Goal: Information Seeking & Learning: Learn about a topic

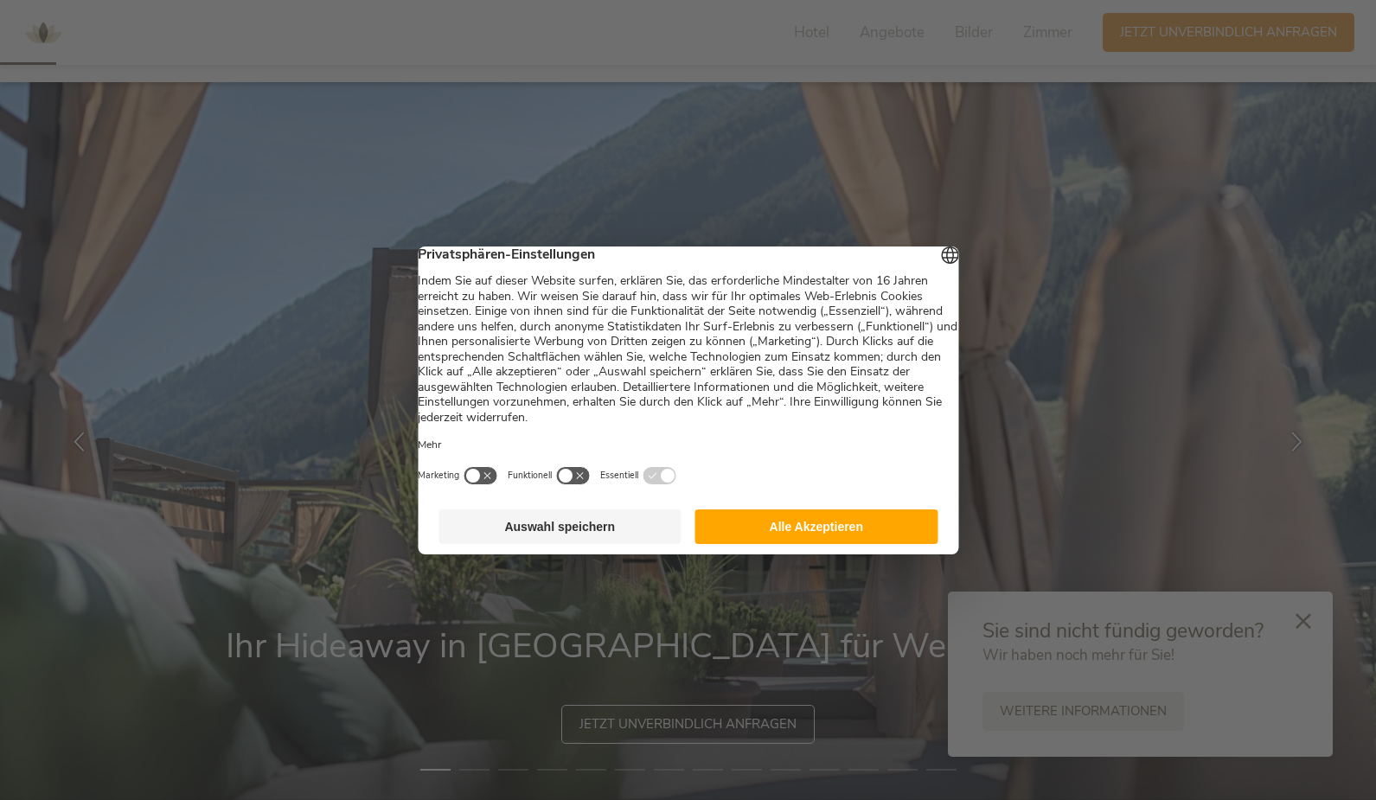
scroll to position [173, 0]
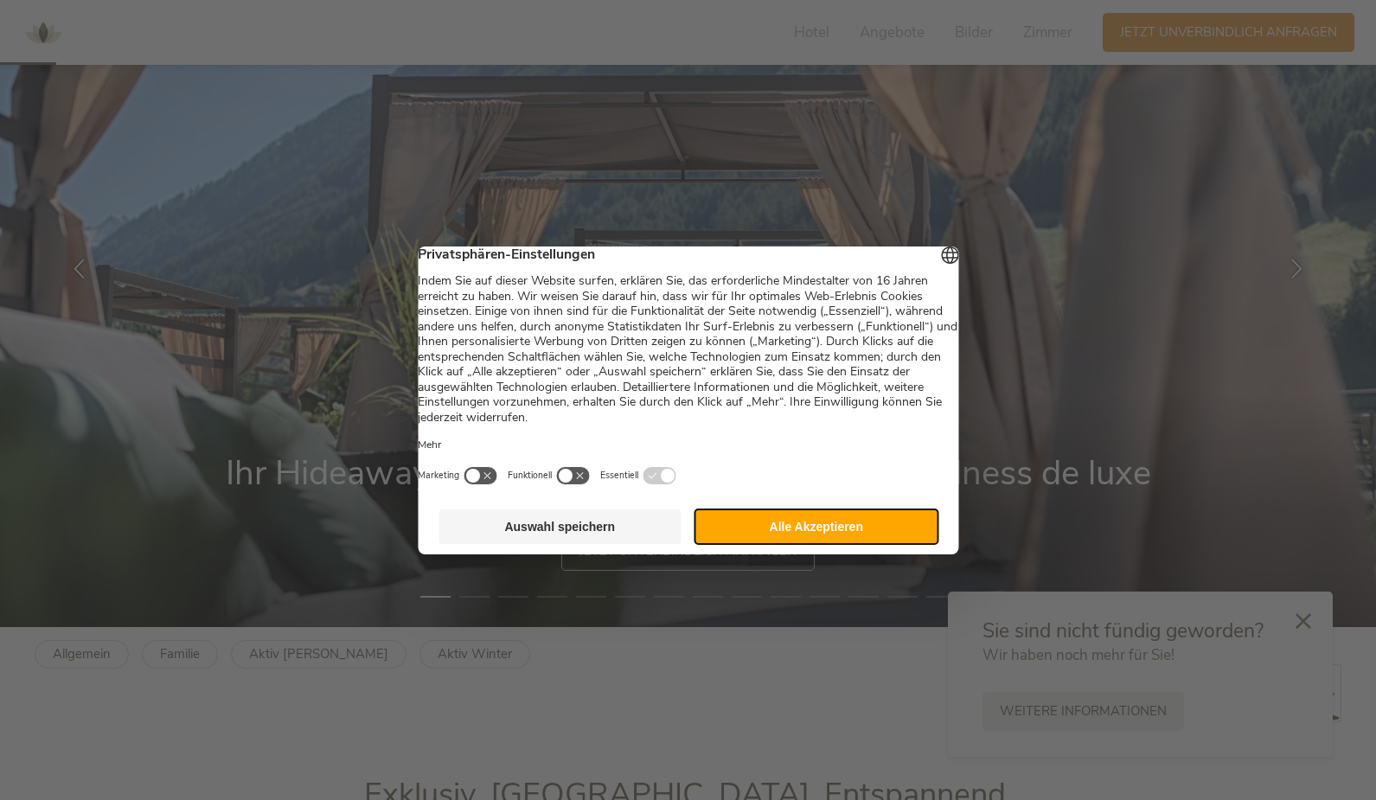
click at [813, 524] on button "Alle Akzeptieren" at bounding box center [817, 527] width 243 height 35
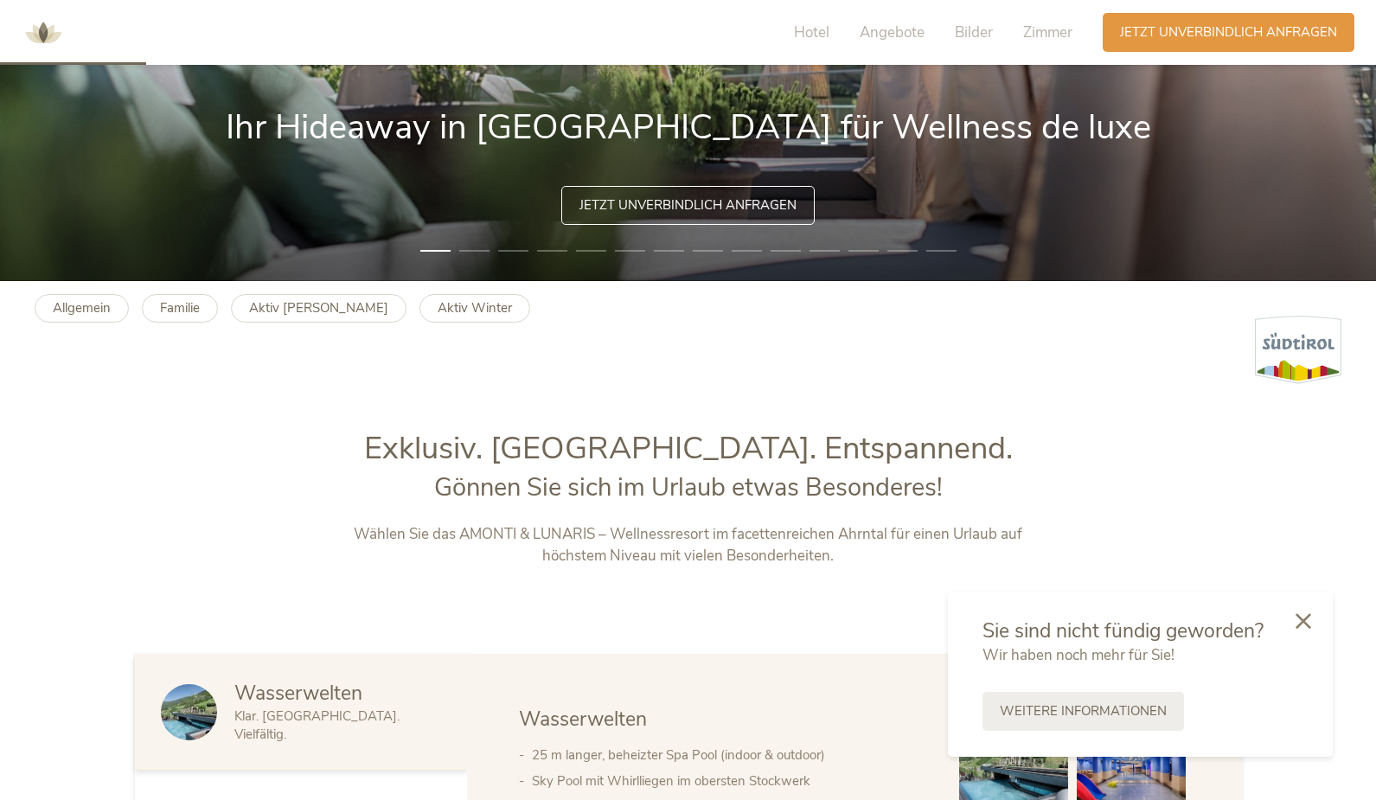
scroll to position [0, 0]
click at [438, 312] on b "Aktiv Winter" at bounding box center [475, 307] width 74 height 17
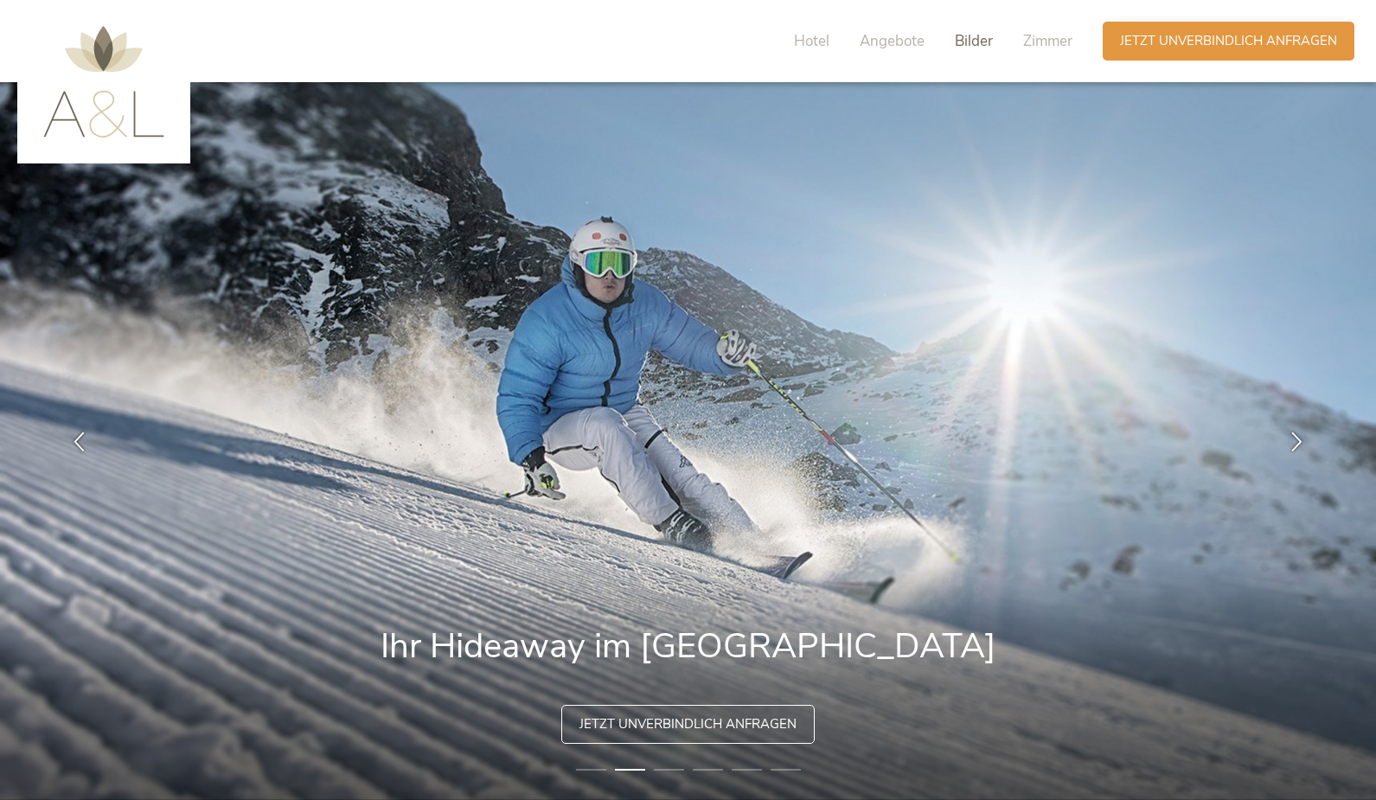
click at [981, 48] on span "Bilder" at bounding box center [974, 41] width 38 height 20
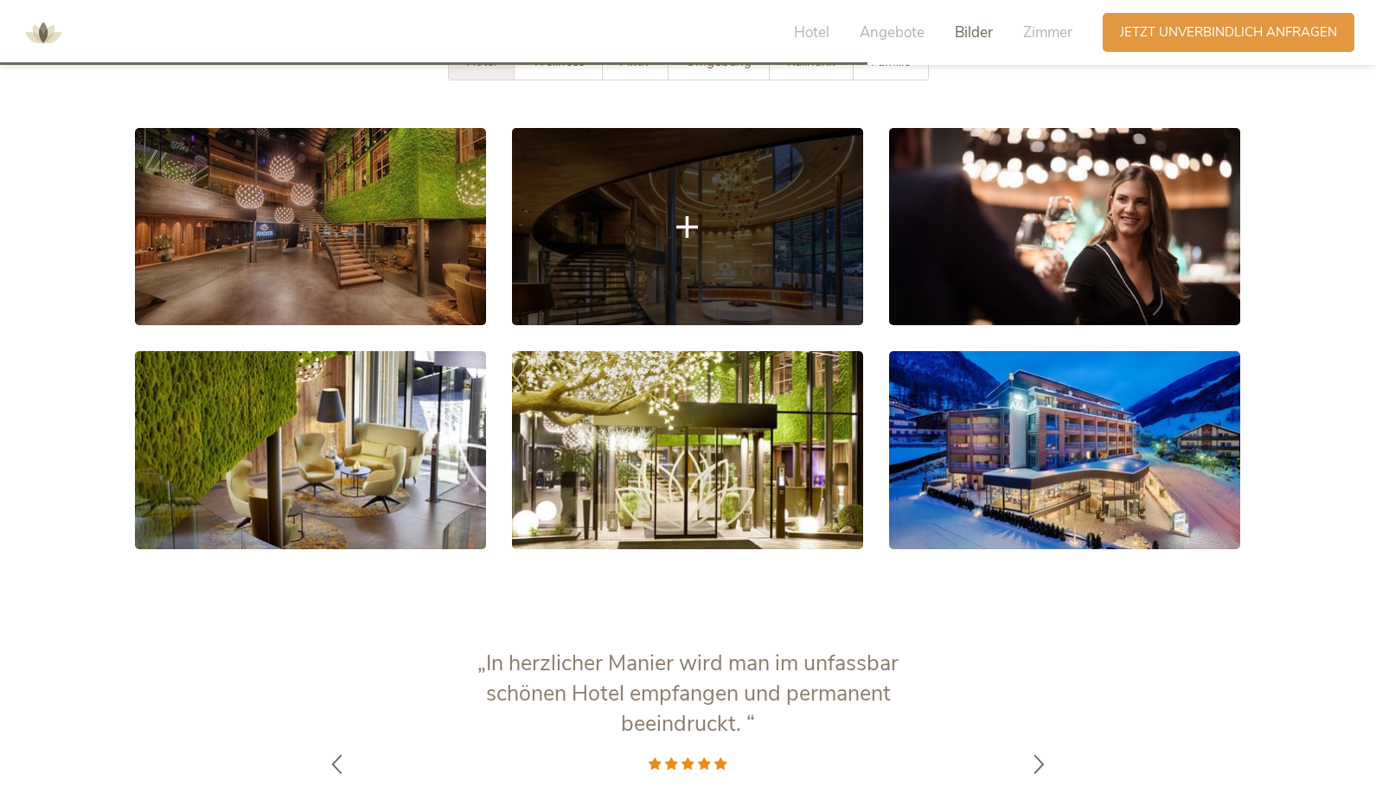
scroll to position [3213, 0]
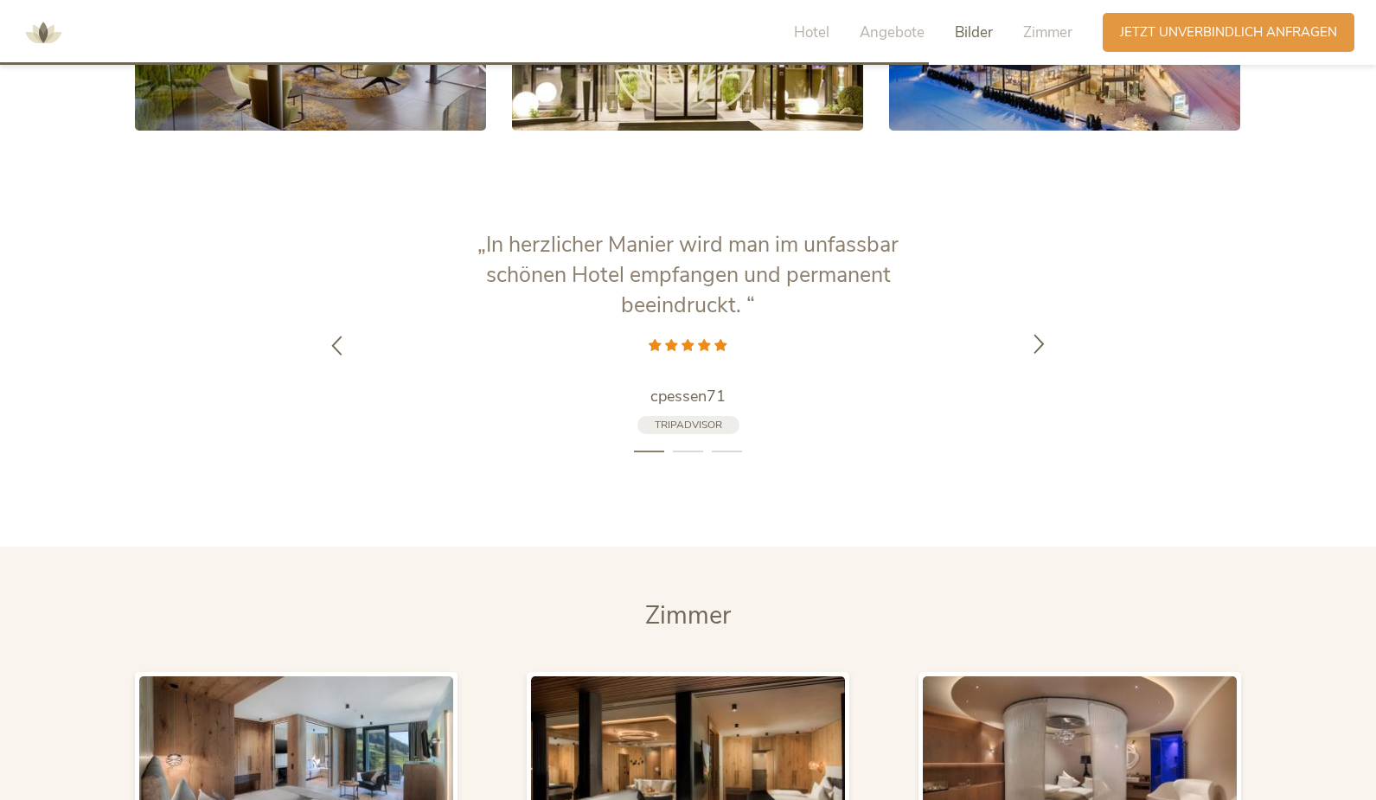
click at [1049, 344] on icon at bounding box center [1040, 343] width 20 height 20
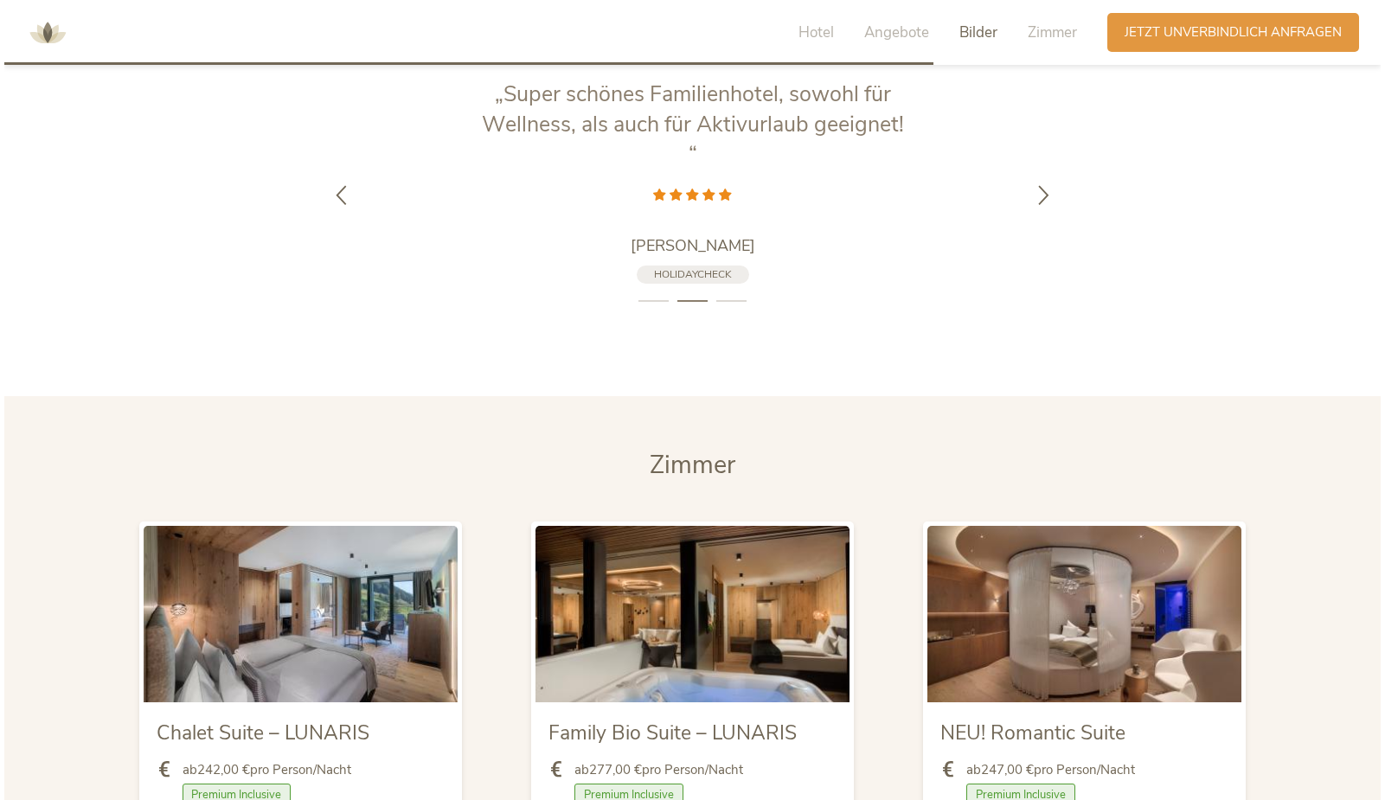
scroll to position [3646, 0]
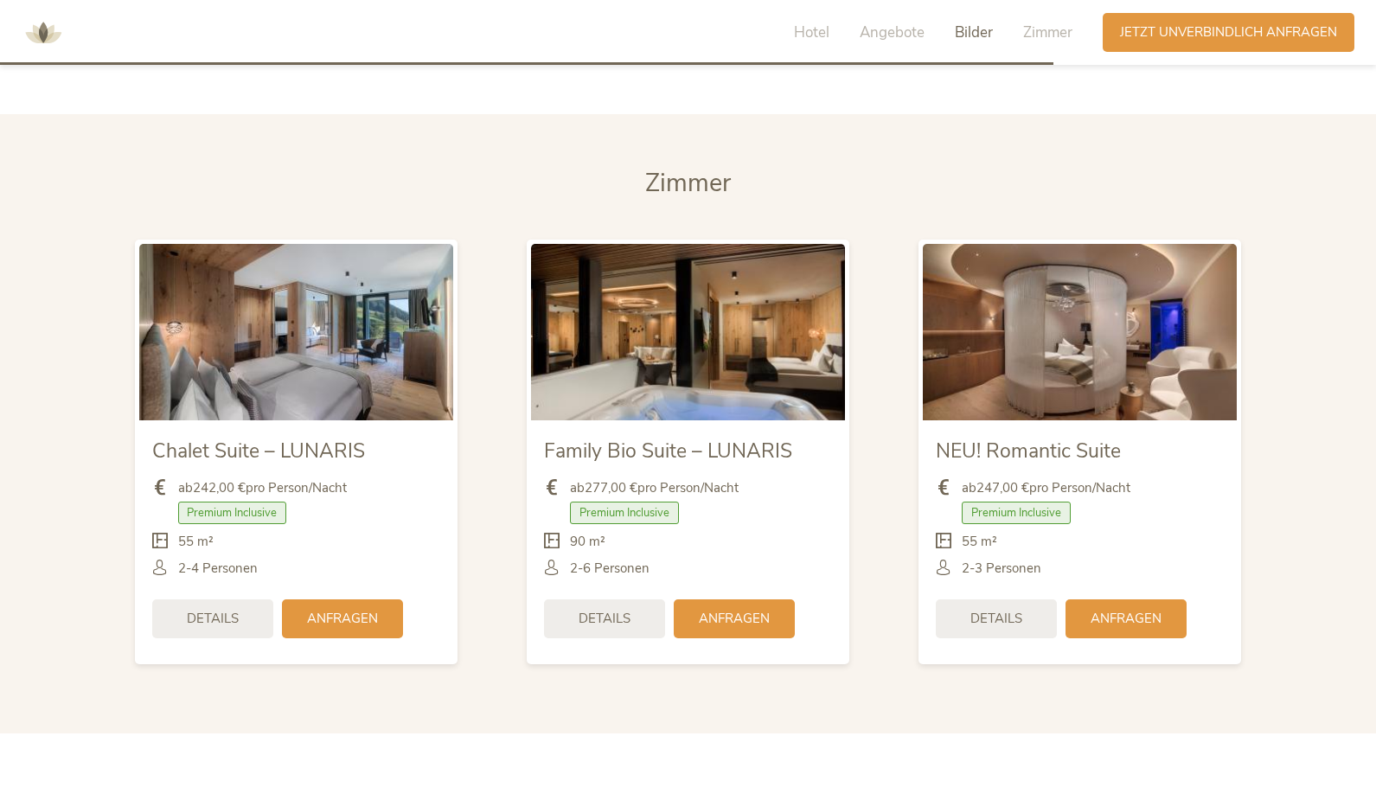
click at [277, 321] on img at bounding box center [296, 332] width 314 height 176
click at [232, 617] on span "Details" at bounding box center [213, 619] width 52 height 18
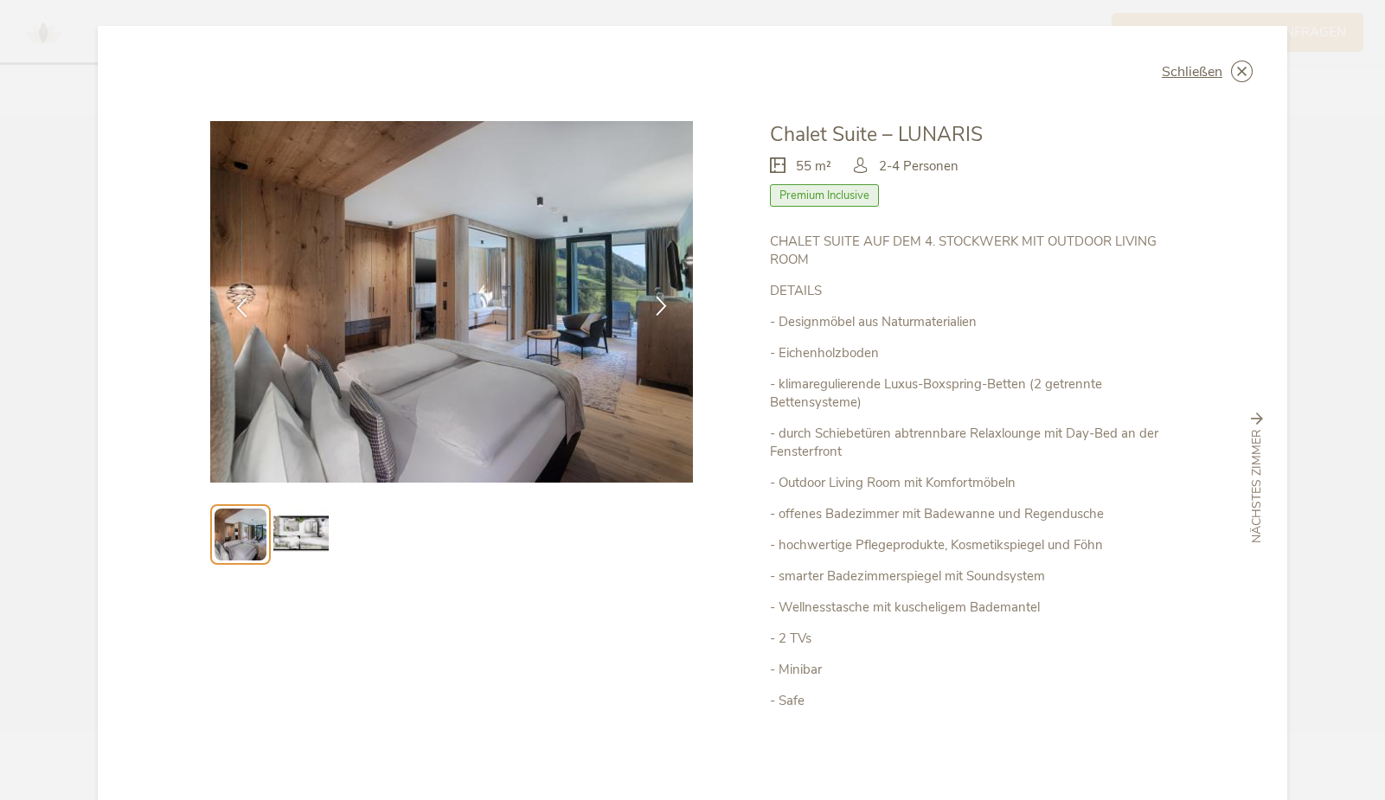
click at [651, 311] on icon at bounding box center [661, 306] width 20 height 20
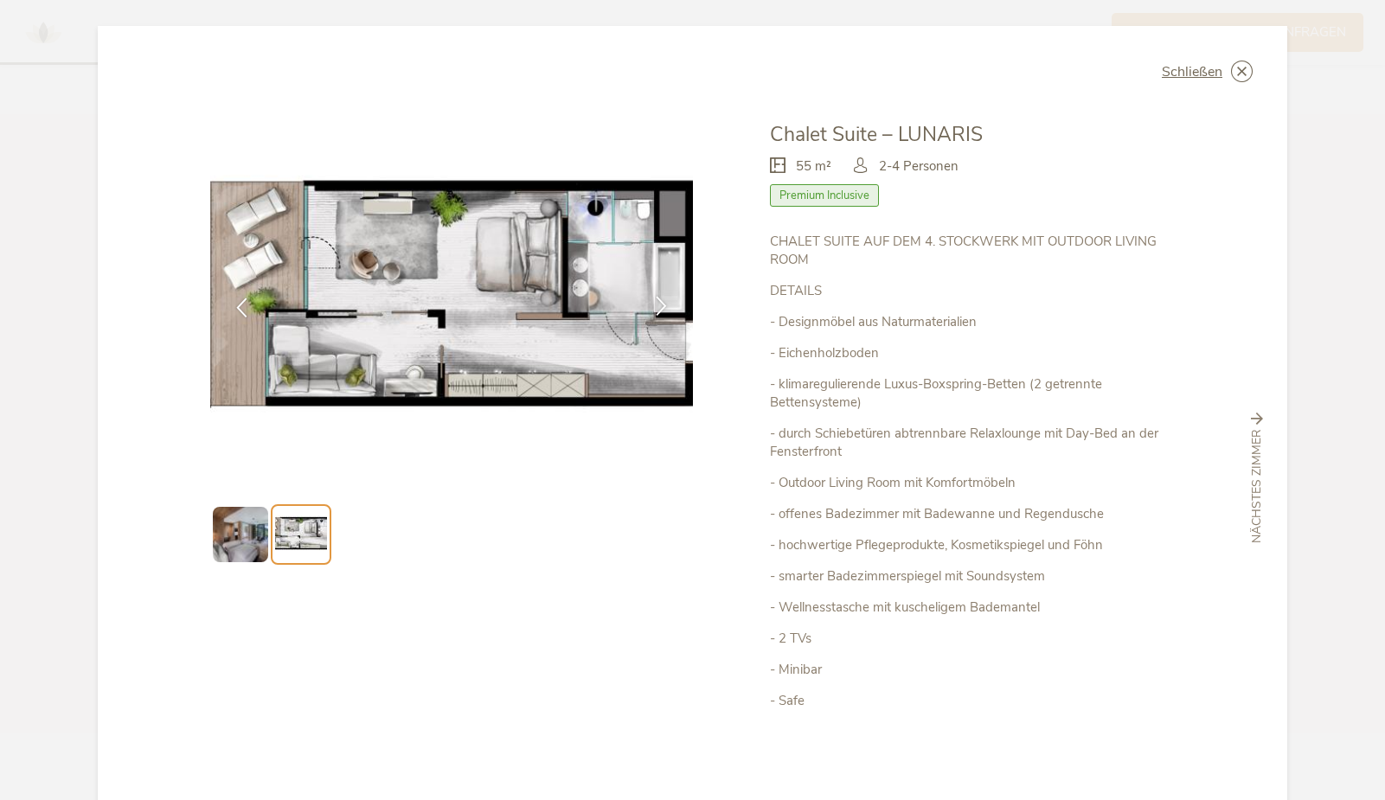
click at [651, 311] on icon at bounding box center [661, 306] width 20 height 20
